Goal: Information Seeking & Learning: Compare options

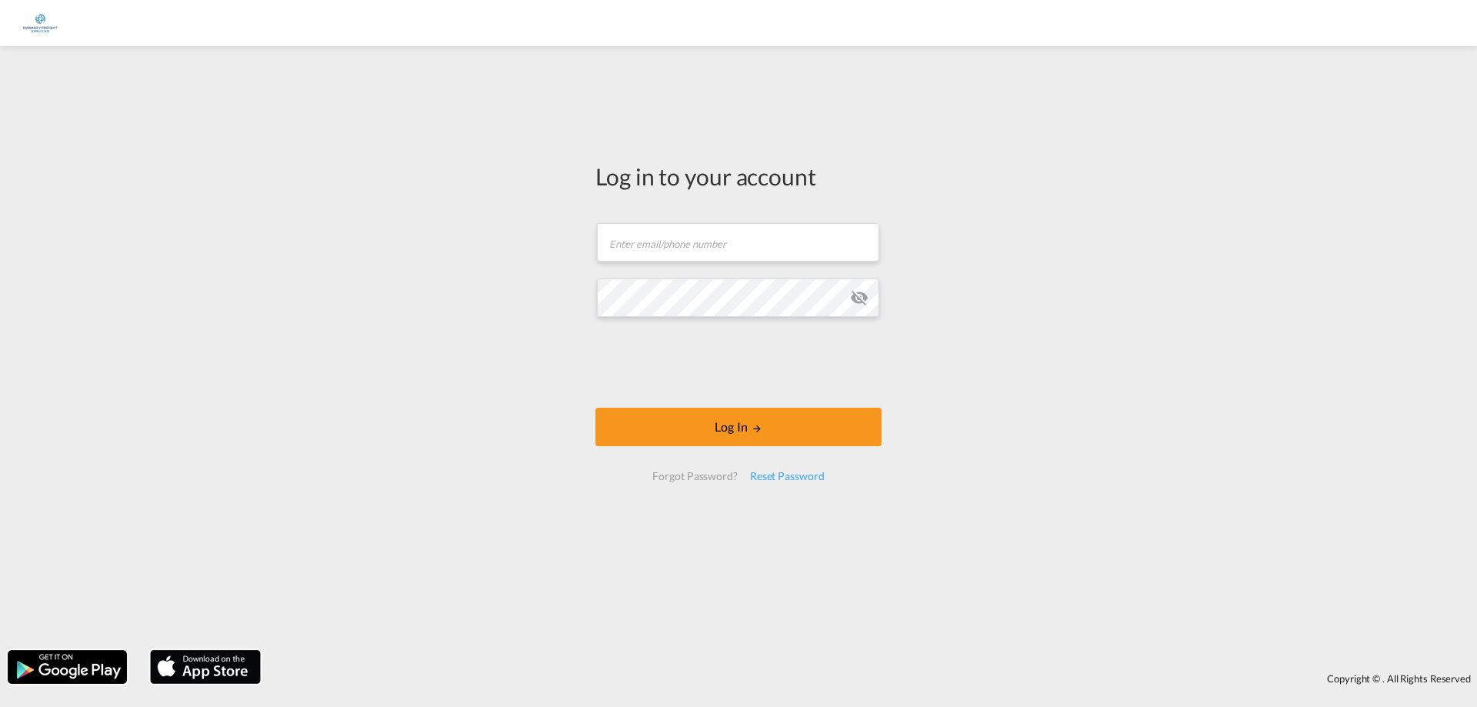
click at [655, 263] on md-input-container "Email field is required" at bounding box center [739, 243] width 286 height 42
click at [653, 247] on input "text" at bounding box center [738, 242] width 282 height 38
type input "[EMAIL_ADDRESS][DOMAIN_NAME]"
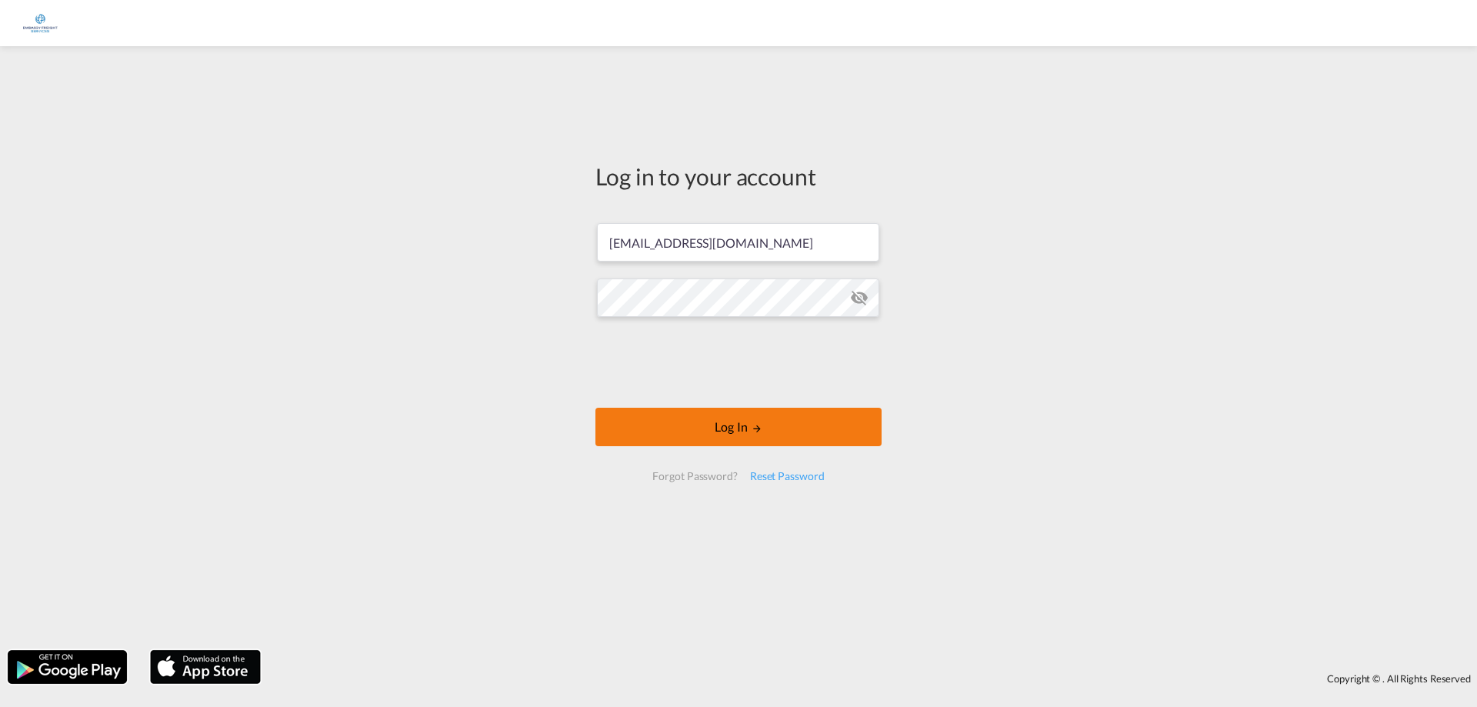
click at [743, 436] on button "Log In" at bounding box center [739, 427] width 286 height 38
